Goal: Task Accomplishment & Management: Complete application form

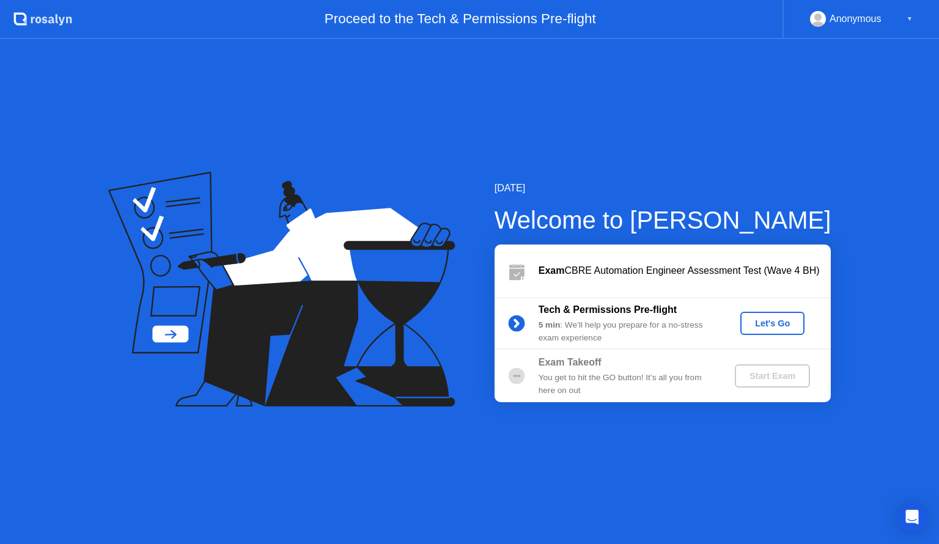
click at [773, 327] on div "Let's Go" at bounding box center [772, 324] width 54 height 10
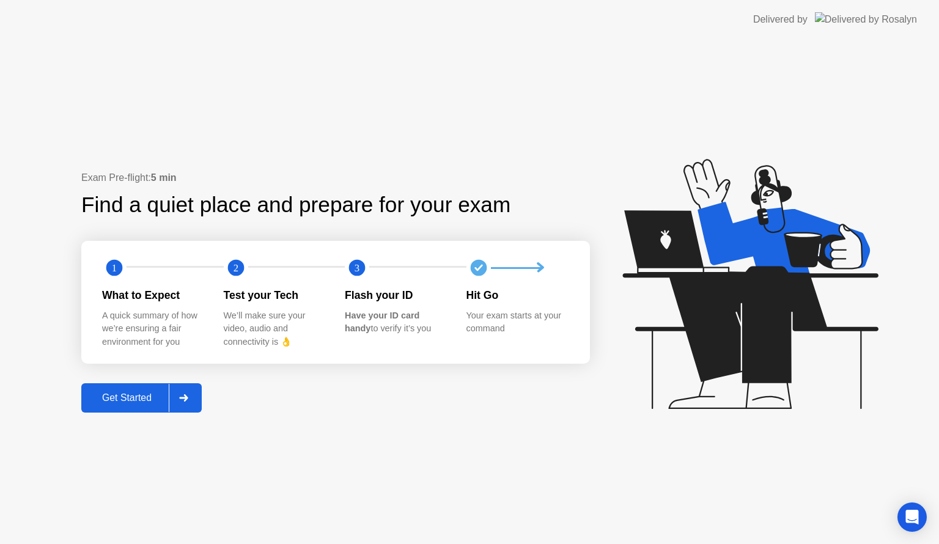
click at [127, 405] on button "Get Started" at bounding box center [141, 397] width 120 height 29
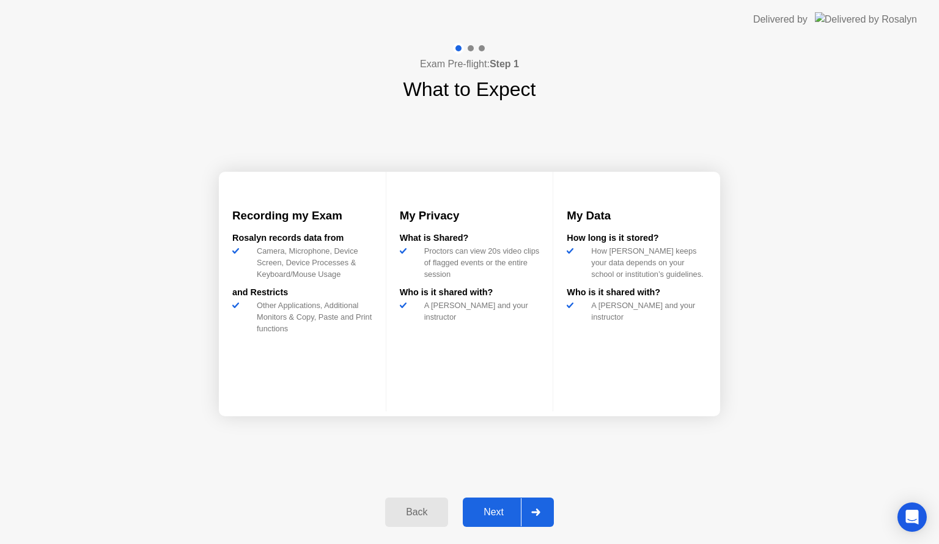
click at [481, 509] on div "Next" at bounding box center [494, 512] width 54 height 11
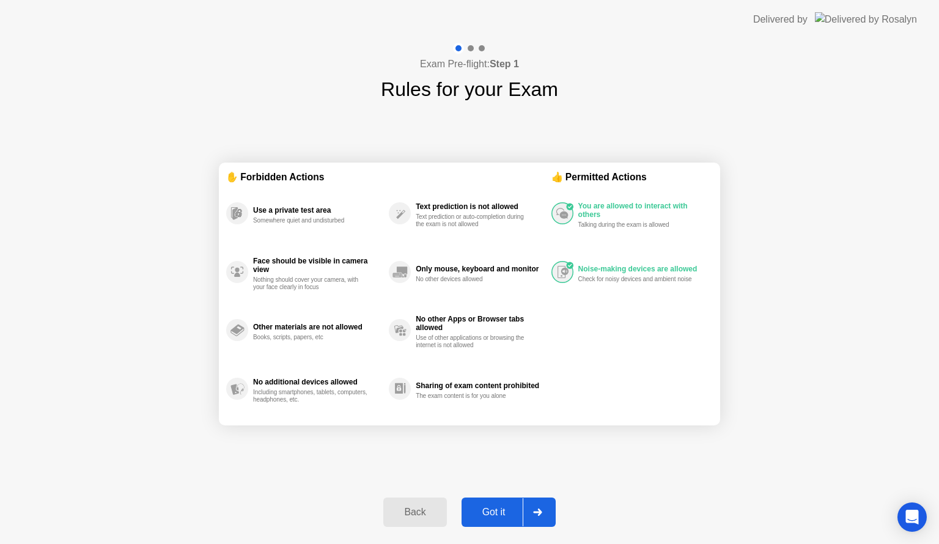
click at [481, 509] on div "Got it" at bounding box center [493, 512] width 57 height 11
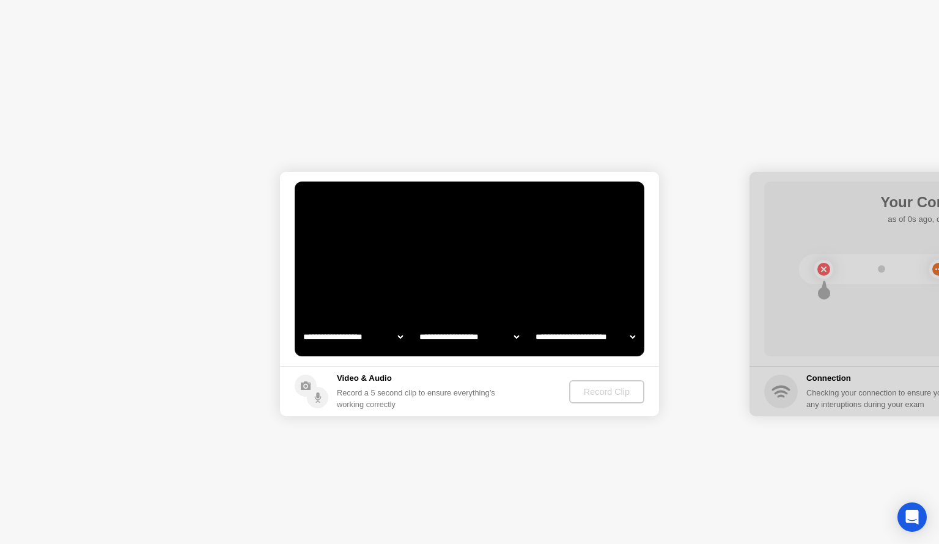
select select "**********"
select select "*******"
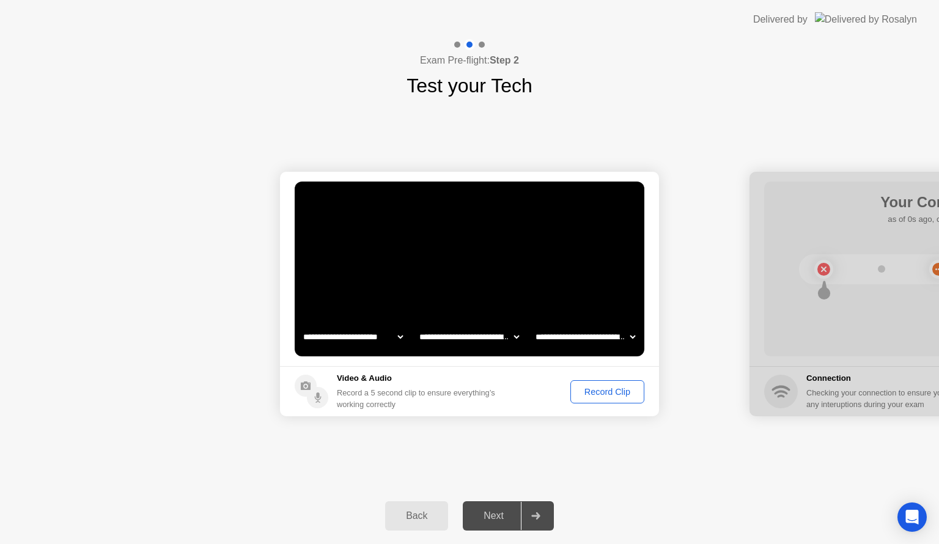
click at [592, 387] on div "Record Clip" at bounding box center [607, 392] width 65 height 10
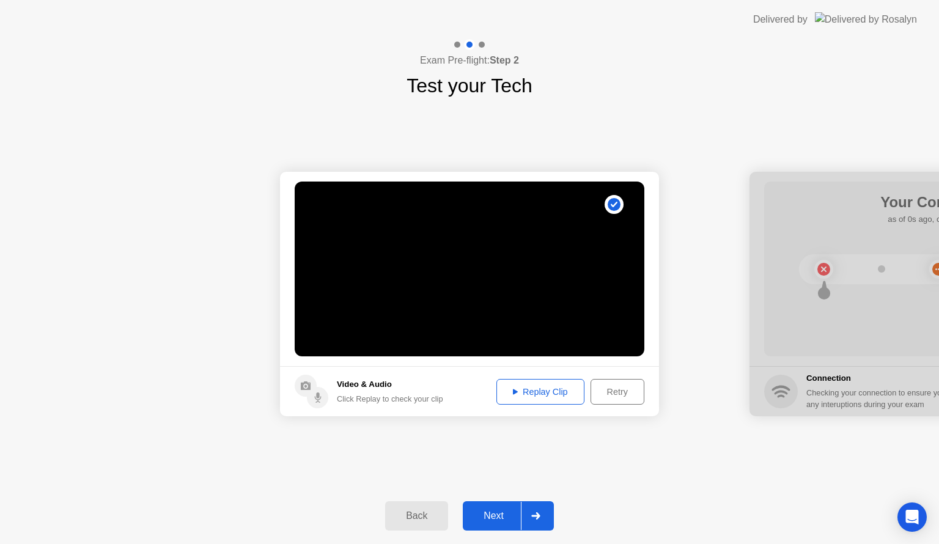
click at [503, 511] on div "Next" at bounding box center [494, 516] width 54 height 11
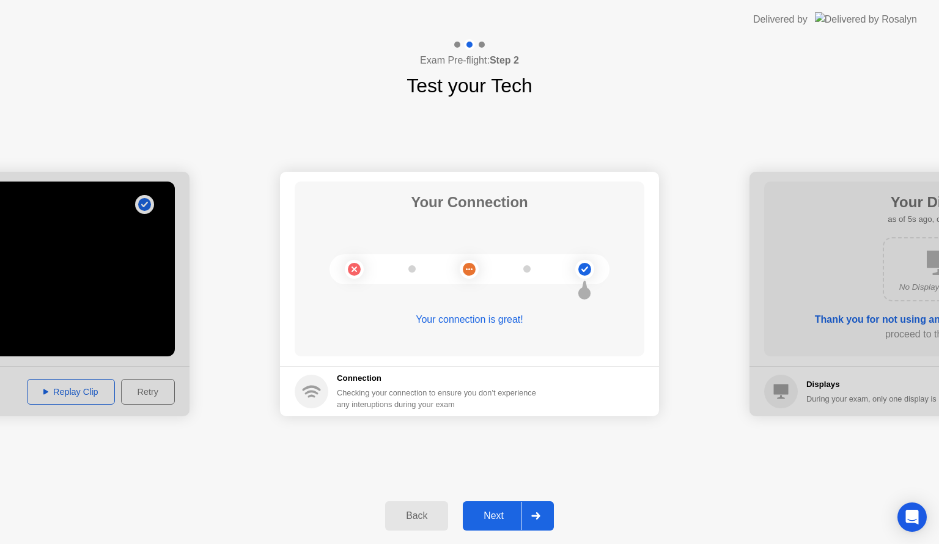
click at [483, 520] on div "Next" at bounding box center [494, 516] width 54 height 11
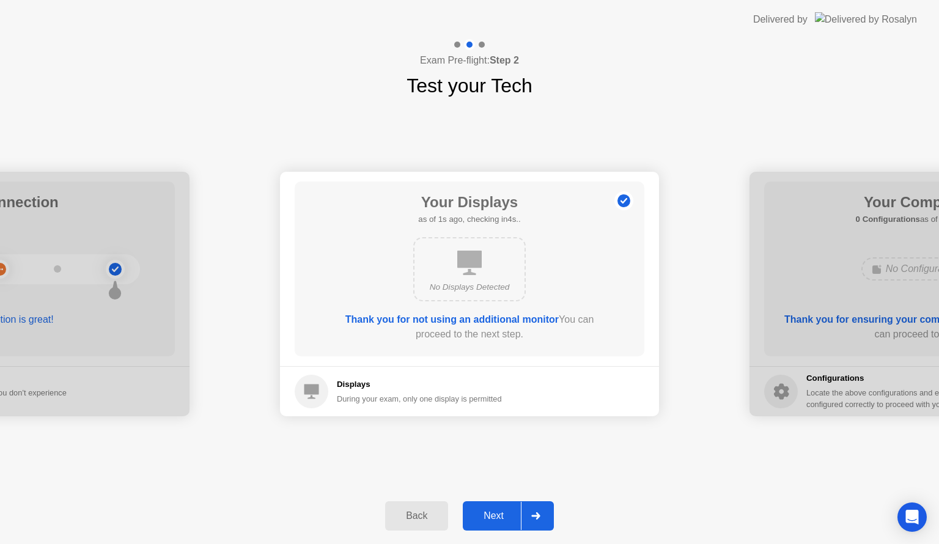
click at [483, 520] on div "Next" at bounding box center [494, 516] width 54 height 11
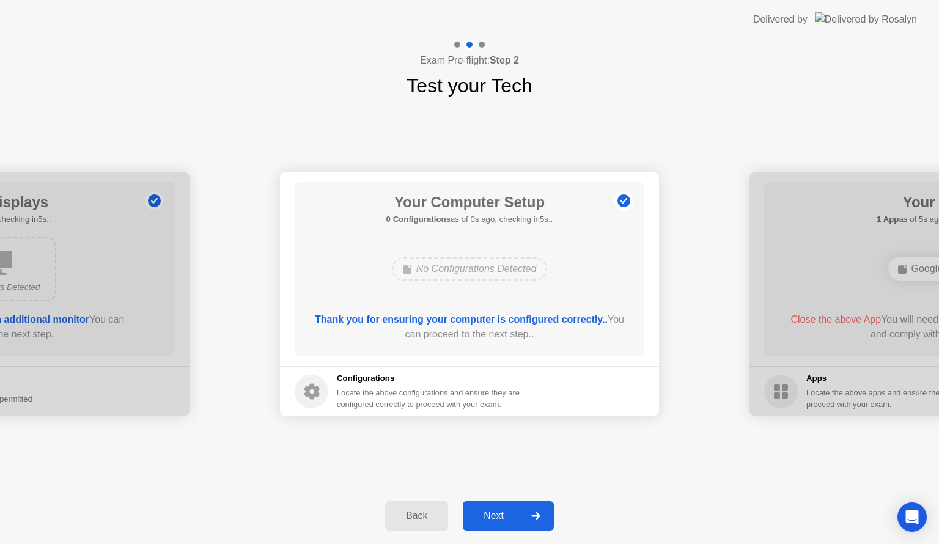
click at [483, 520] on div "Next" at bounding box center [494, 516] width 54 height 11
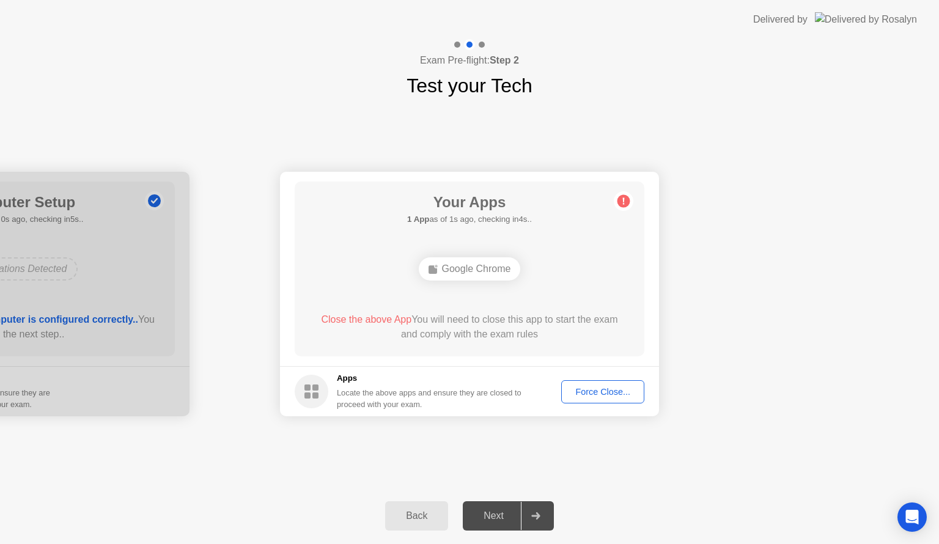
click at [560, 271] on div "Google Chrome" at bounding box center [470, 269] width 280 height 33
click at [627, 396] on div "Force Close..." at bounding box center [603, 392] width 75 height 10
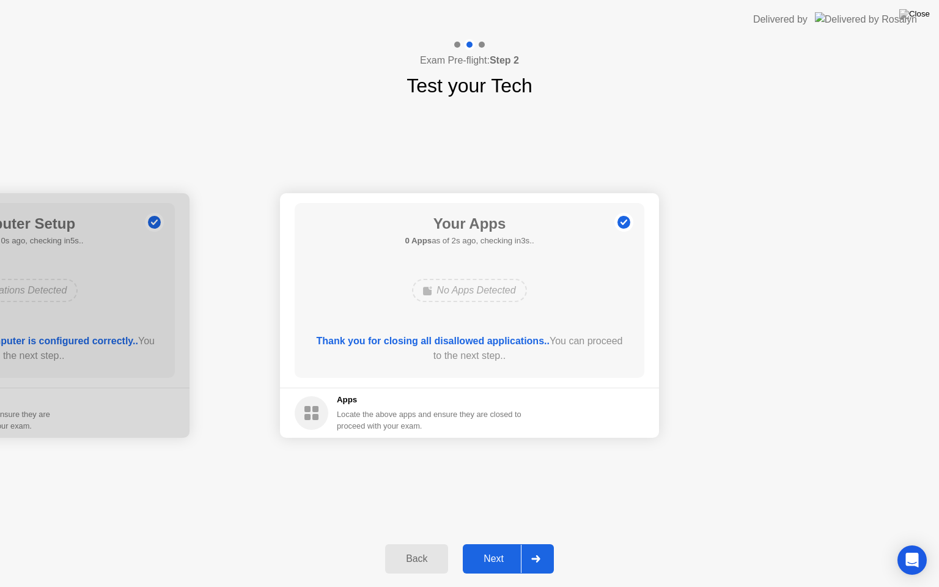
click at [501, 544] on button "Next" at bounding box center [508, 558] width 91 height 29
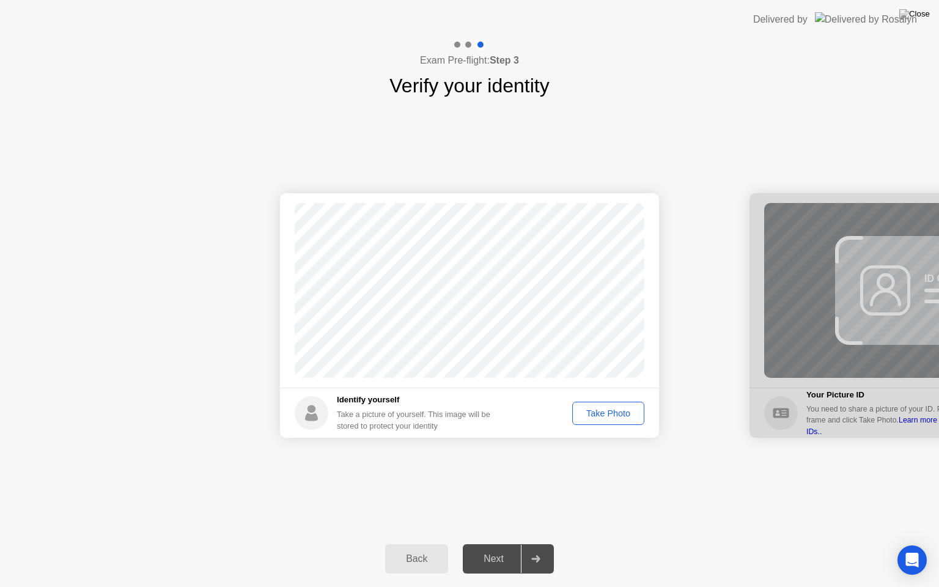
click at [616, 410] on div "Take Photo" at bounding box center [609, 413] width 64 height 10
click at [489, 544] on div "Next" at bounding box center [494, 558] width 54 height 11
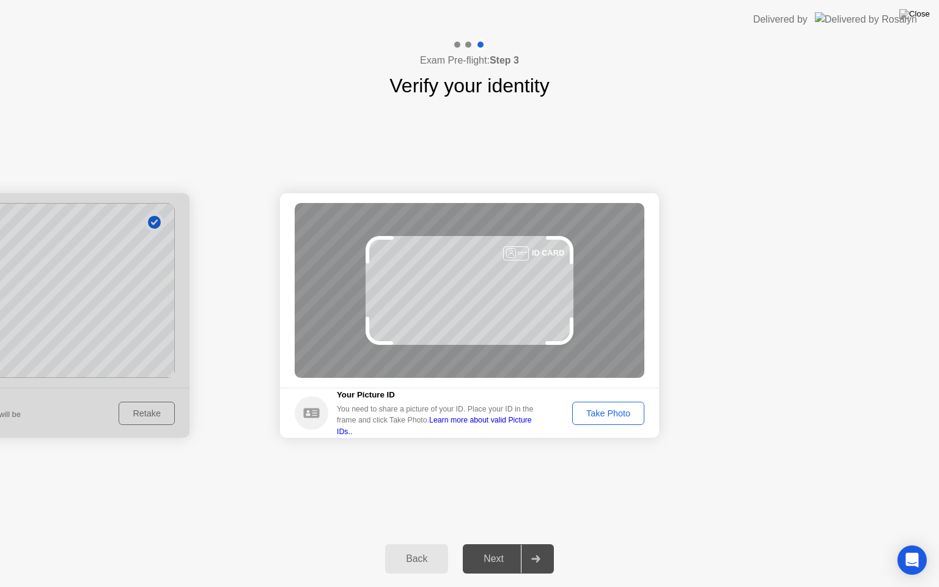
click at [620, 415] on div "Take Photo" at bounding box center [609, 413] width 64 height 10
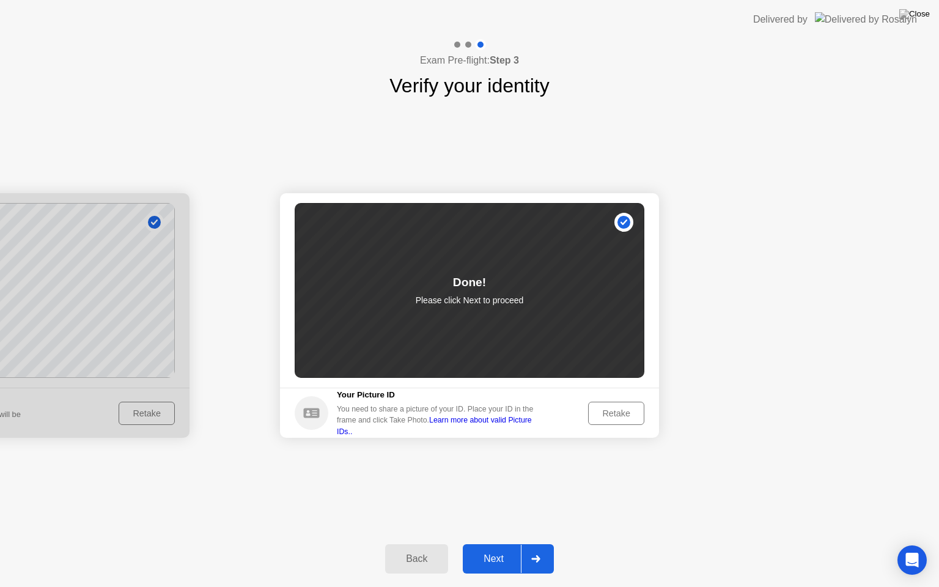
click at [482, 544] on div "Next" at bounding box center [494, 558] width 54 height 11
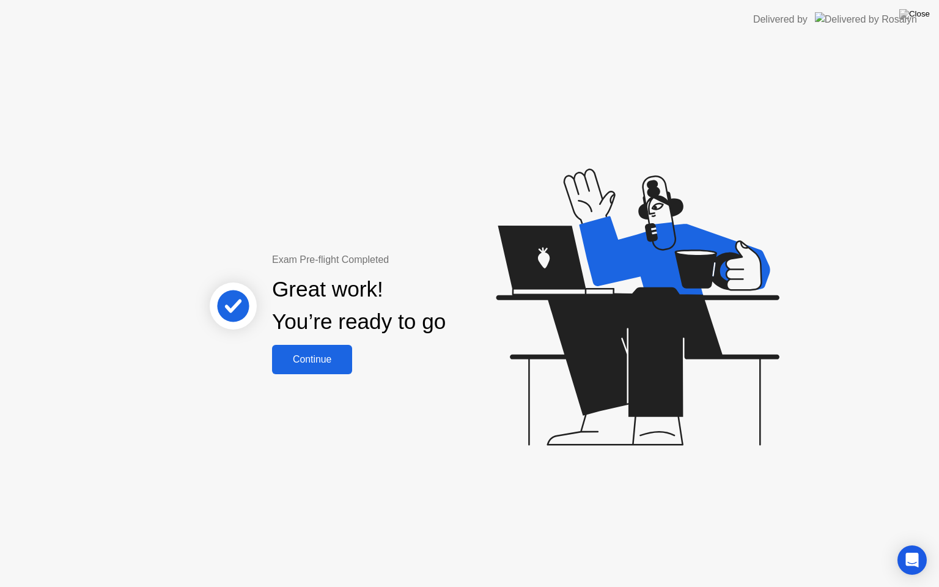
click at [319, 364] on div "Continue" at bounding box center [312, 359] width 73 height 11
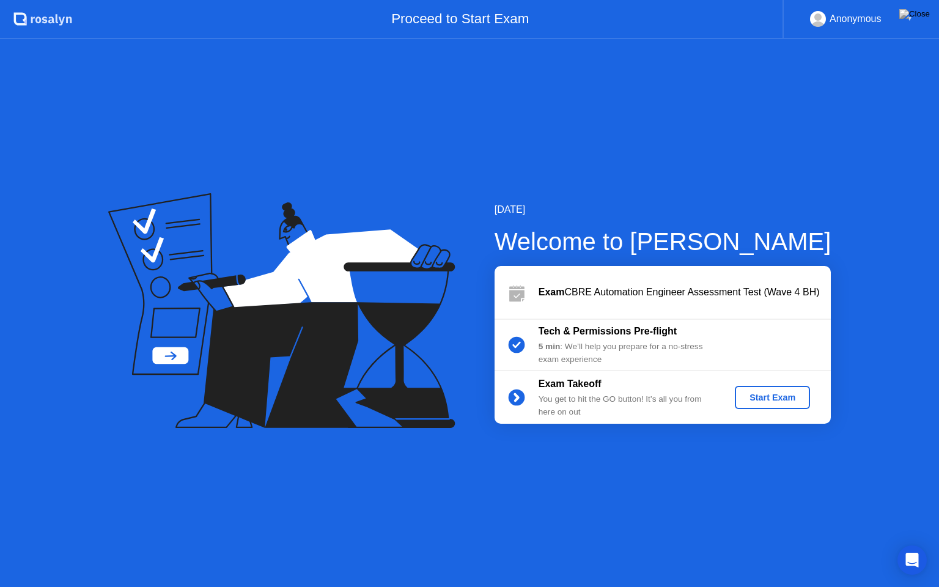
click at [768, 394] on div "Start Exam" at bounding box center [772, 398] width 65 height 10
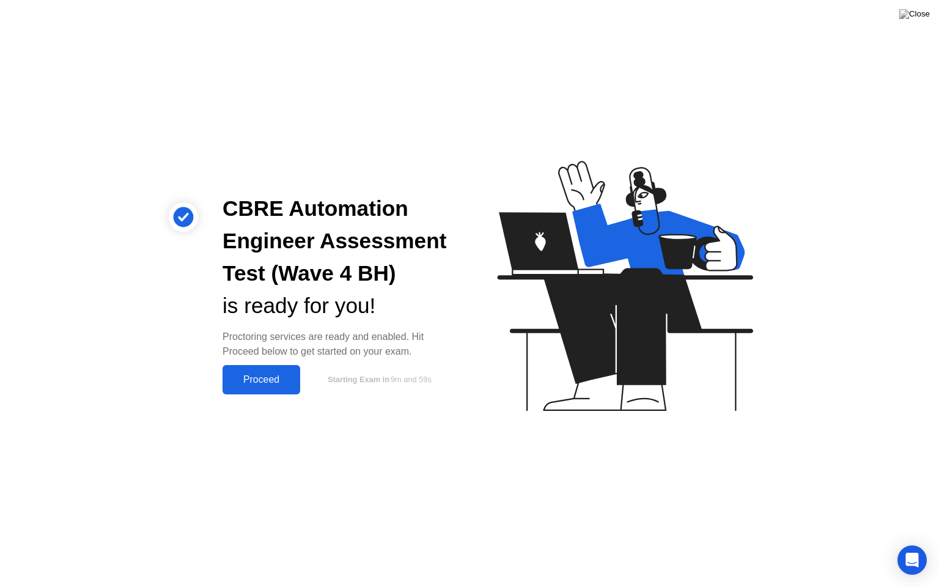
click at [271, 365] on button "Proceed" at bounding box center [262, 379] width 78 height 29
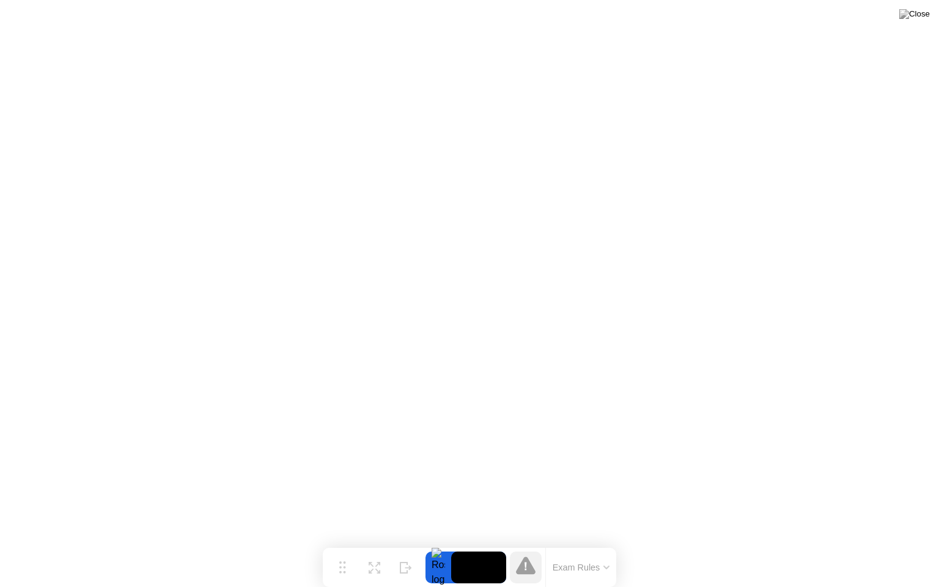
click at [517, 544] on icon at bounding box center [526, 566] width 20 height 20
click at [441, 544] on div at bounding box center [439, 568] width 26 height 32
click at [513, 544] on div at bounding box center [526, 568] width 32 height 32
click at [523, 544] on icon at bounding box center [526, 565] width 20 height 18
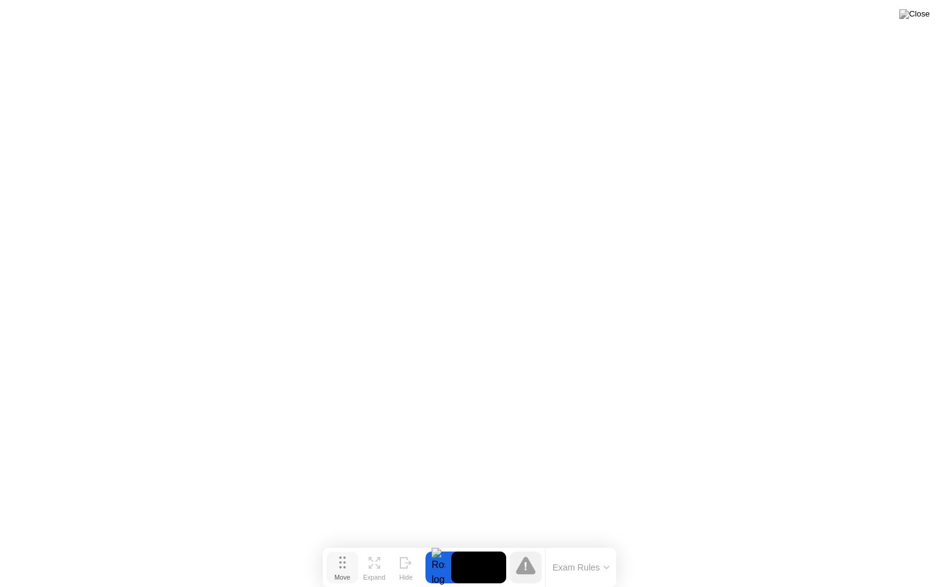
click at [339, 544] on icon at bounding box center [342, 562] width 7 height 12
click at [379, 544] on icon at bounding box center [377, 566] width 5 height 5
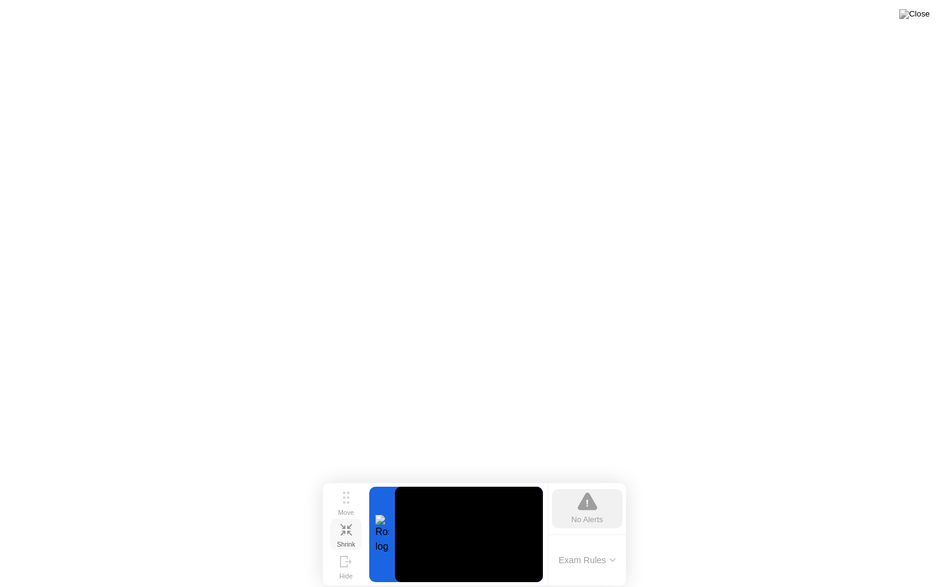
click at [588, 490] on div "No Alerts" at bounding box center [587, 508] width 70 height 39
click at [385, 532] on div at bounding box center [382, 534] width 26 height 95
click at [341, 544] on icon at bounding box center [344, 561] width 7 height 10
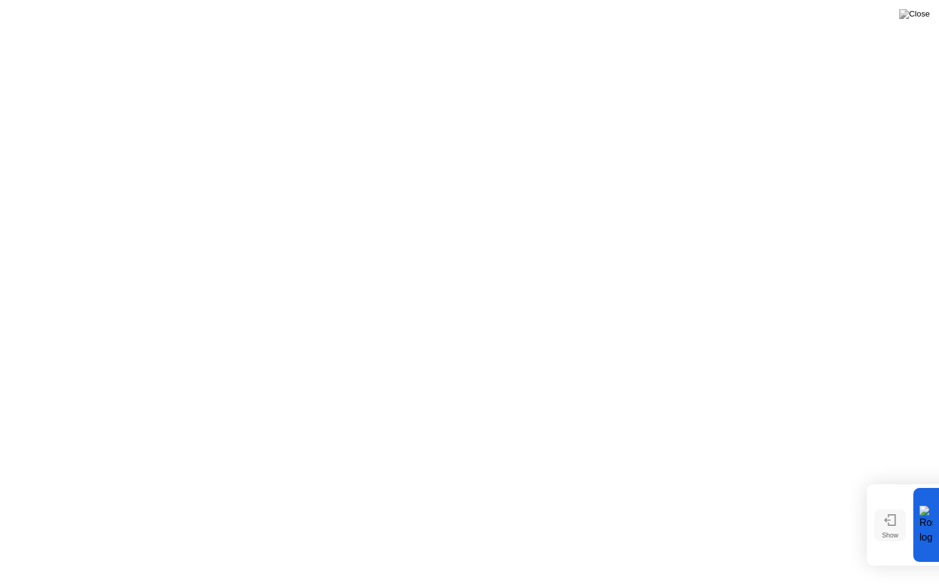
click at [895, 534] on div "Show" at bounding box center [890, 534] width 17 height 7
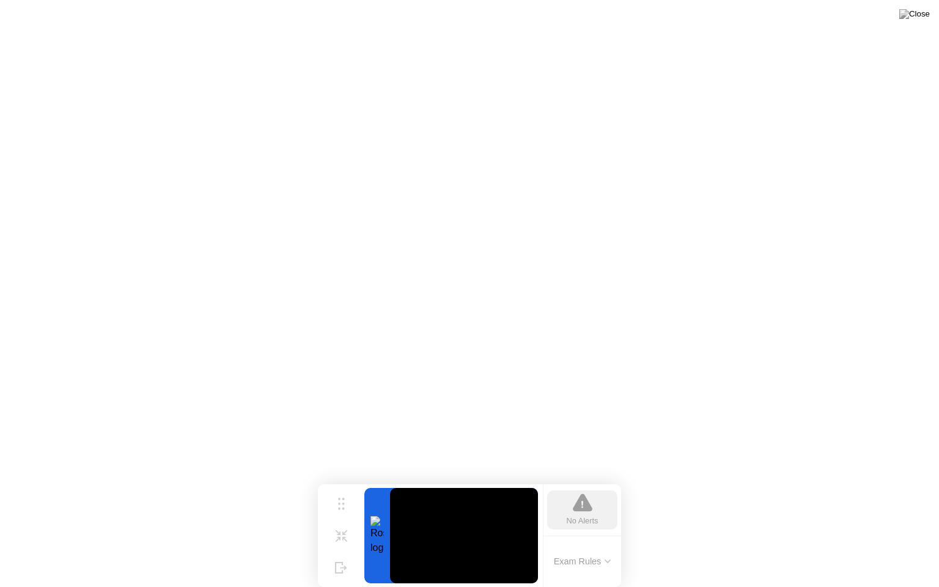
click at [375, 540] on div at bounding box center [377, 535] width 26 height 95
click at [490, 544] on video at bounding box center [464, 535] width 148 height 95
click at [574, 510] on icon at bounding box center [583, 503] width 20 height 18
click at [586, 544] on button "Exam Rules" at bounding box center [582, 561] width 65 height 11
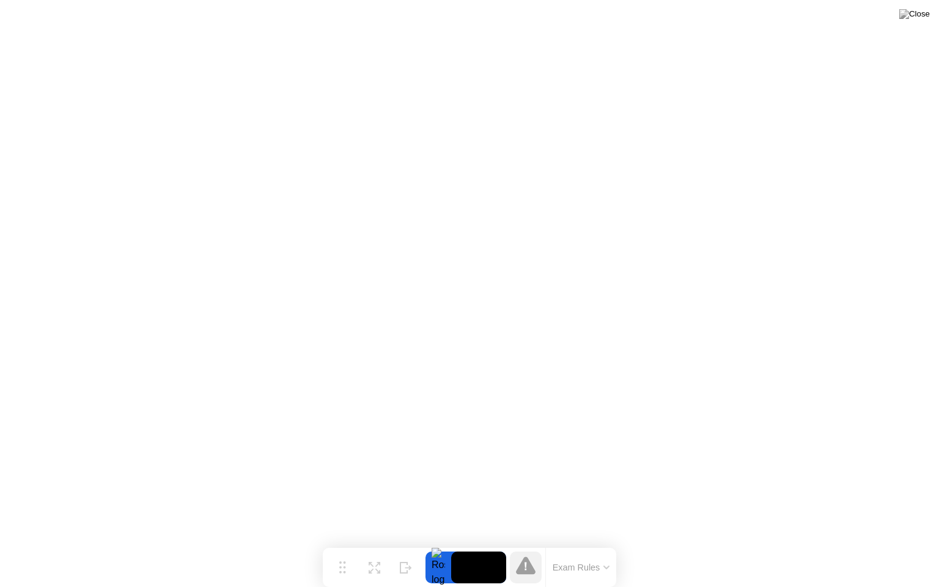
click at [525, 544] on icon at bounding box center [526, 565] width 20 height 18
click at [433, 544] on div at bounding box center [439, 568] width 26 height 32
click at [467, 544] on video at bounding box center [478, 568] width 55 height 32
click at [437, 544] on div at bounding box center [439, 568] width 26 height 32
click at [377, 544] on icon at bounding box center [377, 566] width 5 height 5
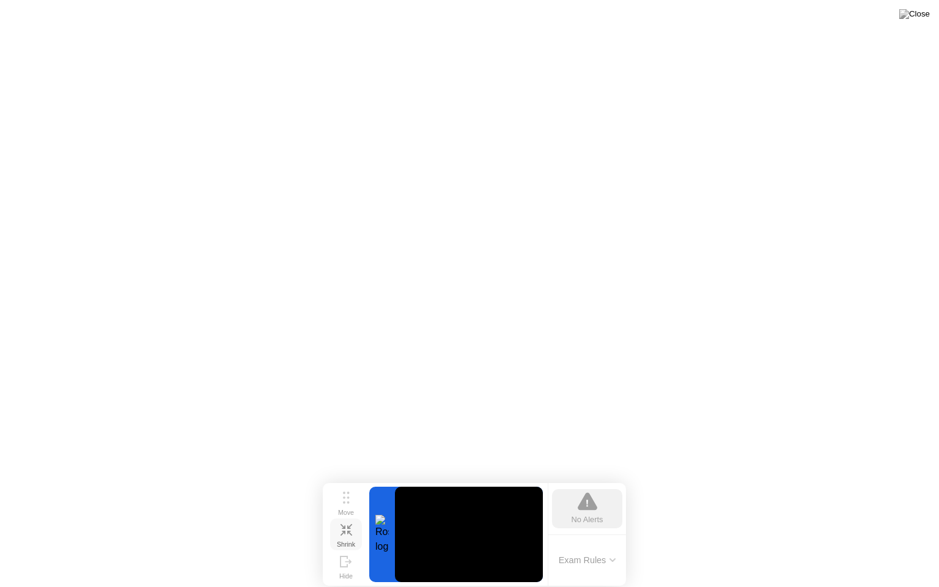
click at [577, 544] on div "Exam Rules" at bounding box center [587, 560] width 78 height 52
click at [597, 544] on button "Exam Rules" at bounding box center [587, 560] width 65 height 11
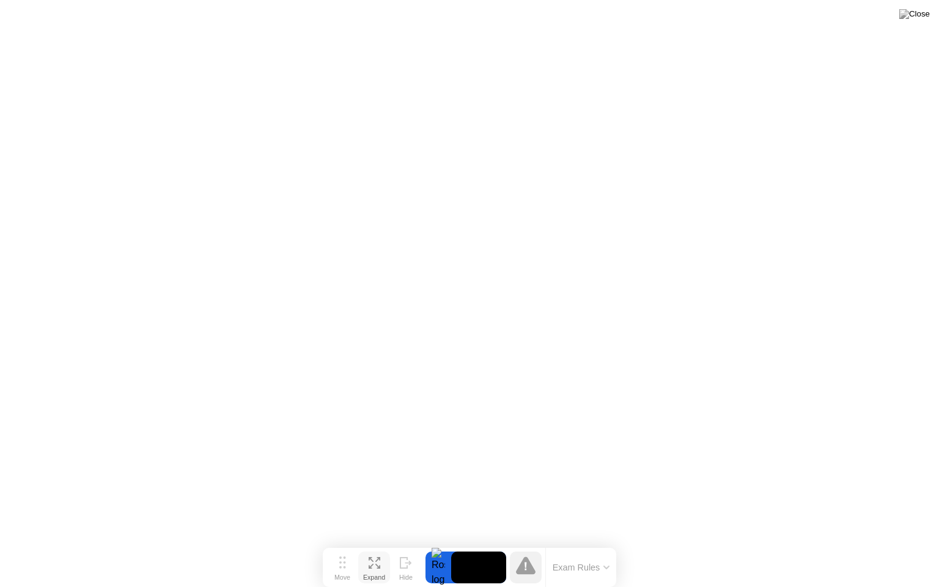
click at [598, 544] on button "Exam Rules" at bounding box center [581, 567] width 65 height 11
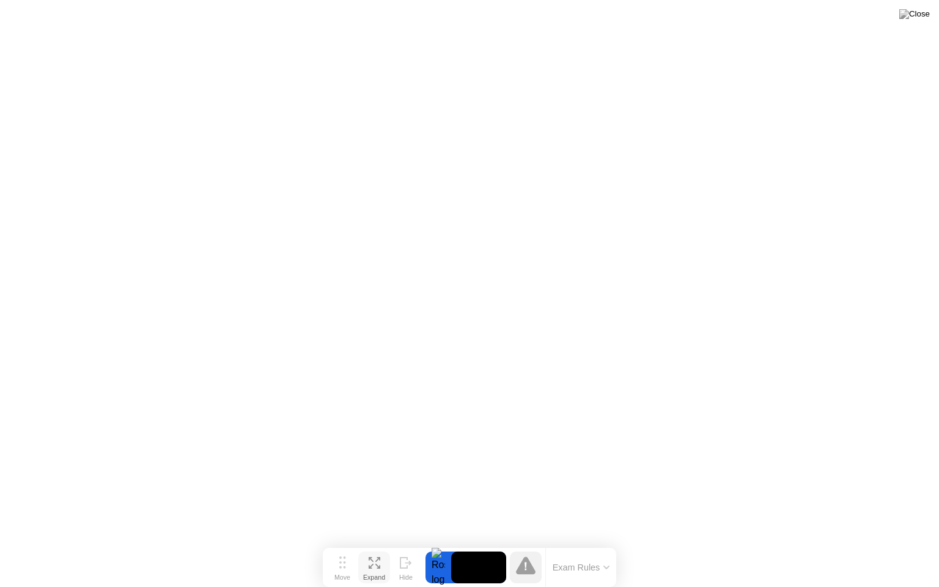
click at [443, 544] on div at bounding box center [439, 568] width 26 height 32
click at [525, 544] on icon at bounding box center [526, 567] width 2 height 8
click at [341, 544] on icon at bounding box center [342, 562] width 7 height 12
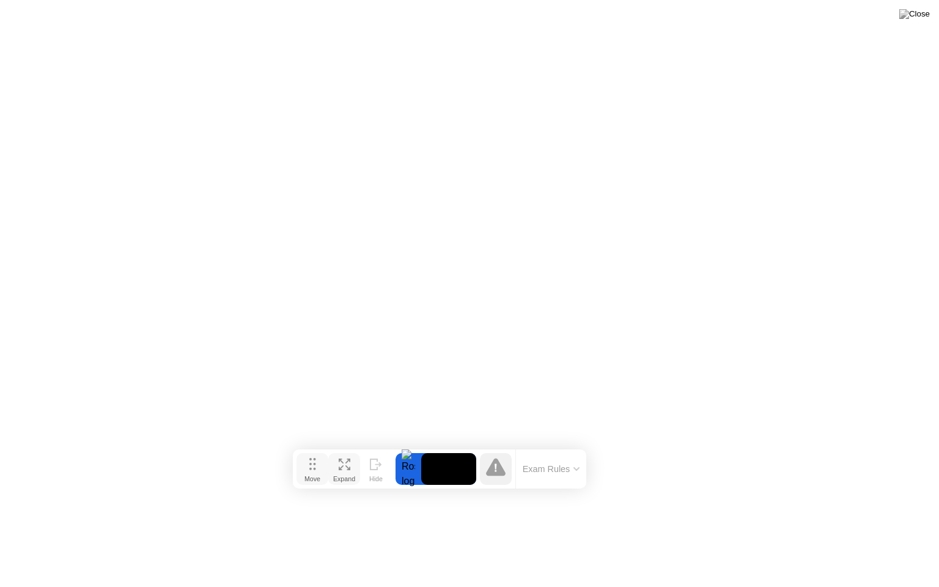
drag, startPoint x: 341, startPoint y: 565, endPoint x: 311, endPoint y: 462, distance: 107.0
click at [311, 462] on icon at bounding box center [312, 464] width 7 height 12
click at [341, 463] on icon at bounding box center [345, 465] width 12 height 12
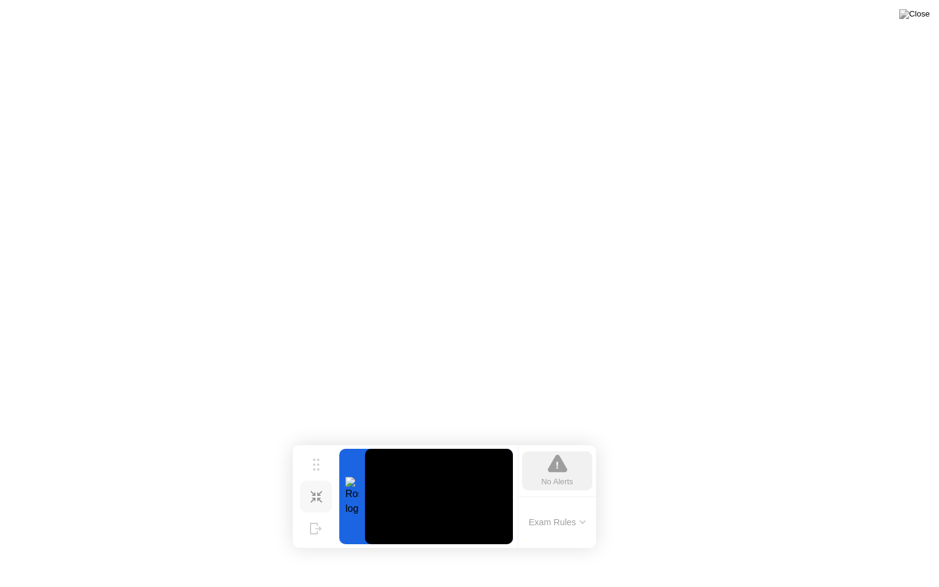
click at [352, 494] on div at bounding box center [352, 496] width 26 height 95
click at [549, 454] on div "No Alerts" at bounding box center [557, 470] width 70 height 39
click at [315, 491] on icon at bounding box center [312, 493] width 5 height 5
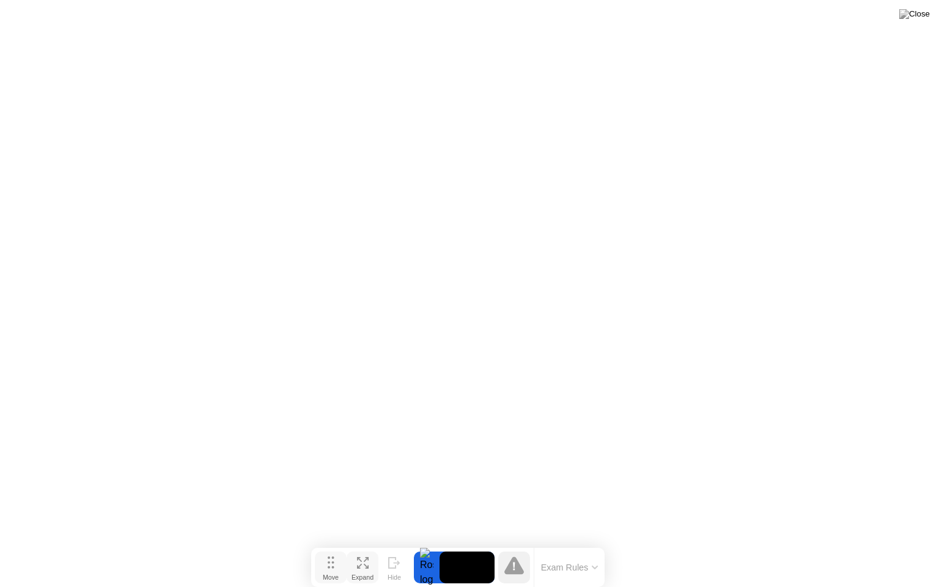
drag, startPoint x: 308, startPoint y: 465, endPoint x: 330, endPoint y: 574, distance: 110.9
click at [330, 544] on button "Move" at bounding box center [331, 568] width 32 height 32
click at [438, 544] on div at bounding box center [430, 568] width 26 height 32
click at [516, 544] on icon at bounding box center [517, 566] width 2 height 9
click at [550, 544] on button "Exam Rules" at bounding box center [573, 567] width 65 height 11
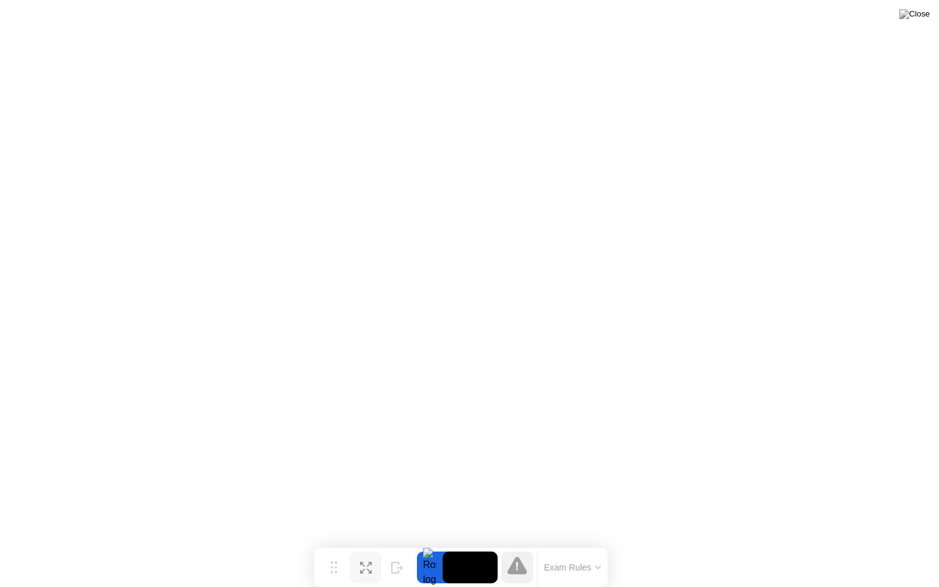
click at [427, 544] on div at bounding box center [430, 568] width 26 height 32
click at [388, 544] on button "Hide" at bounding box center [398, 568] width 32 height 32
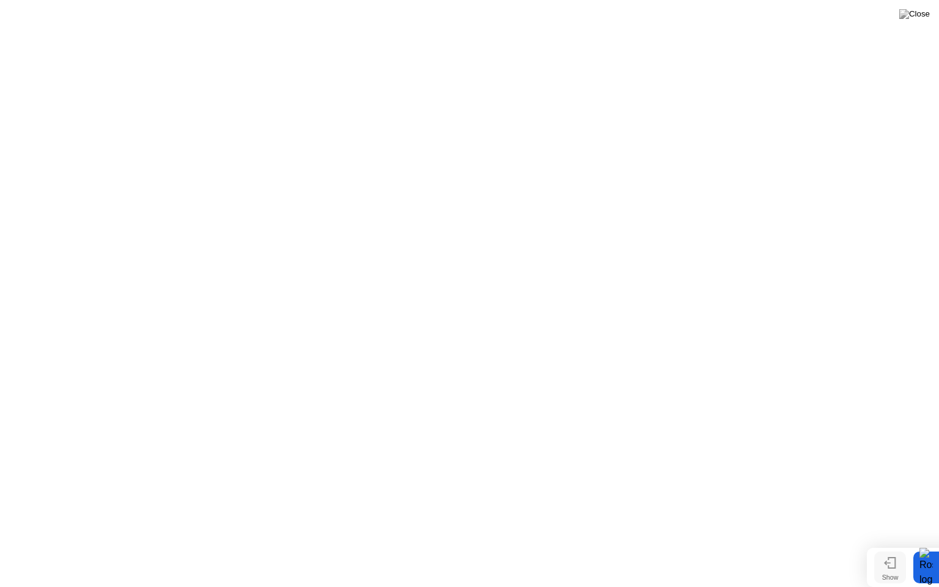
click at [874, 544] on button "Show" at bounding box center [890, 568] width 32 height 32
click at [531, 544] on icon at bounding box center [526, 565] width 20 height 18
click at [575, 544] on button "Exam Rules" at bounding box center [581, 567] width 65 height 11
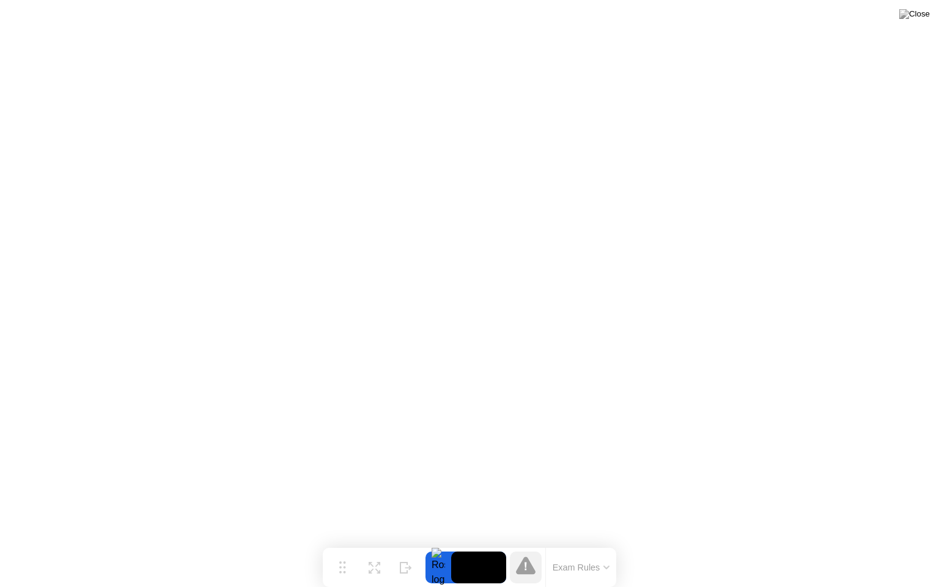
click at [517, 544] on icon at bounding box center [526, 565] width 20 height 18
click at [462, 544] on video at bounding box center [478, 568] width 55 height 32
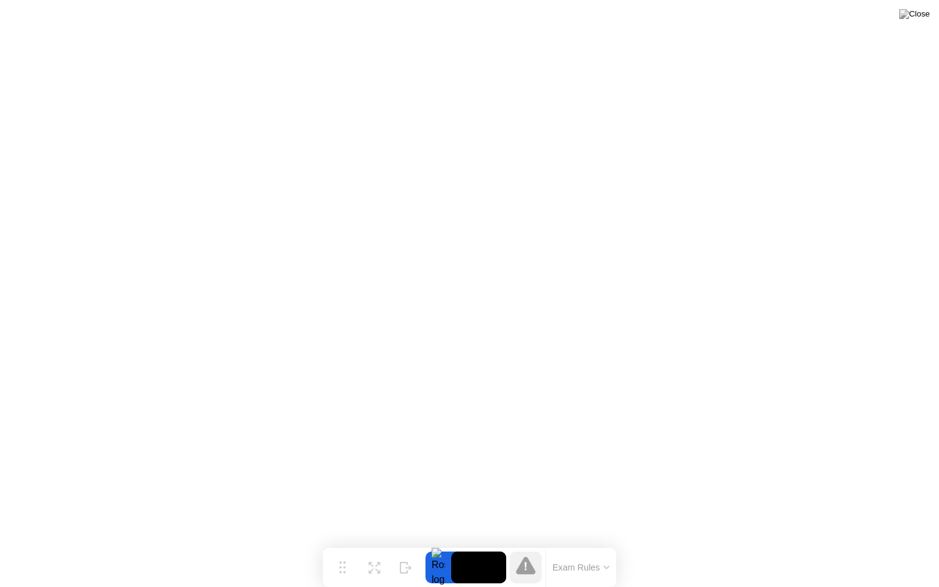
click at [445, 544] on div at bounding box center [439, 568] width 26 height 32
click at [577, 544] on button "Exam Rules" at bounding box center [581, 567] width 65 height 11
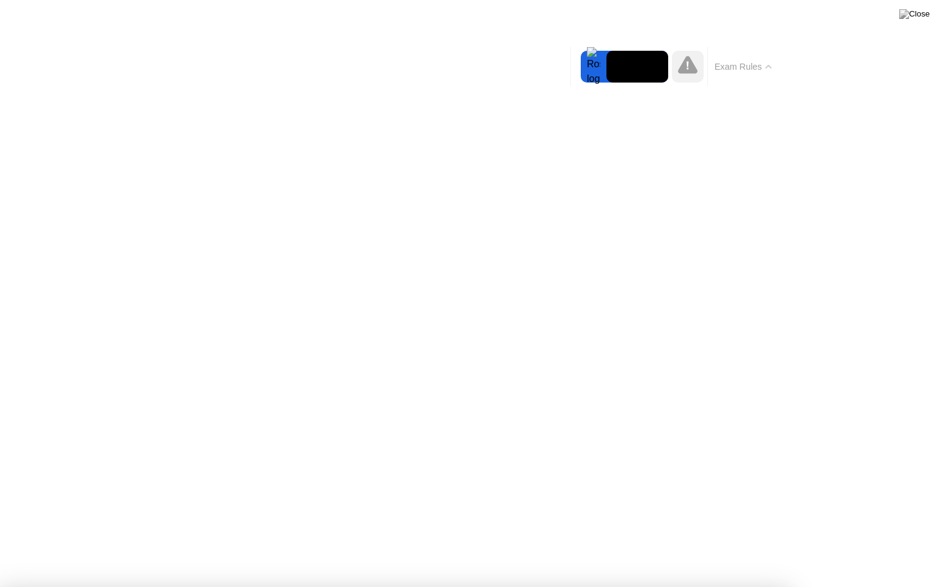
click at [740, 68] on button "Exam Rules" at bounding box center [743, 66] width 65 height 11
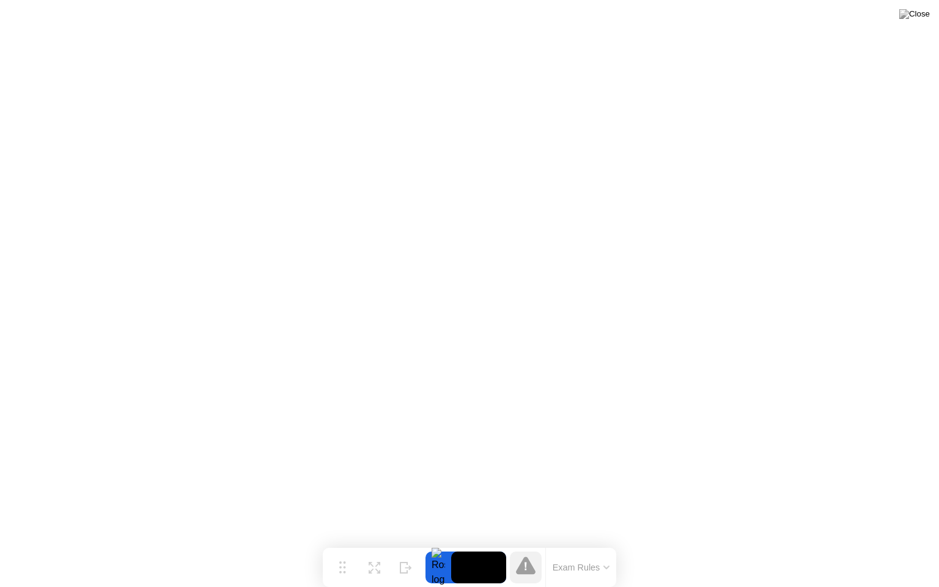
click at [913, 17] on button at bounding box center [914, 14] width 37 height 16
